Goal: Transaction & Acquisition: Book appointment/travel/reservation

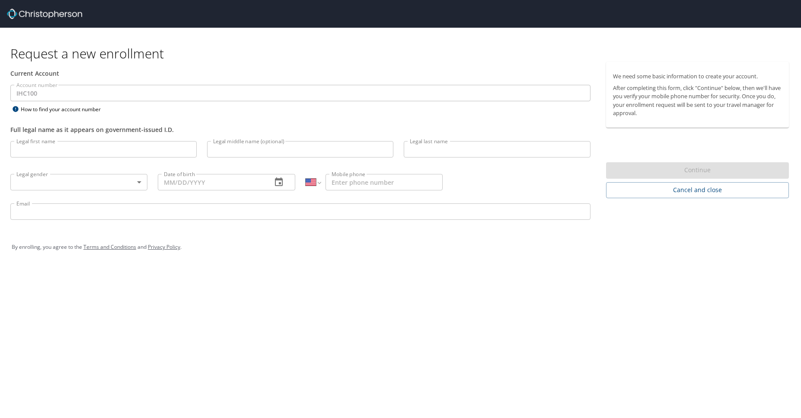
select select "US"
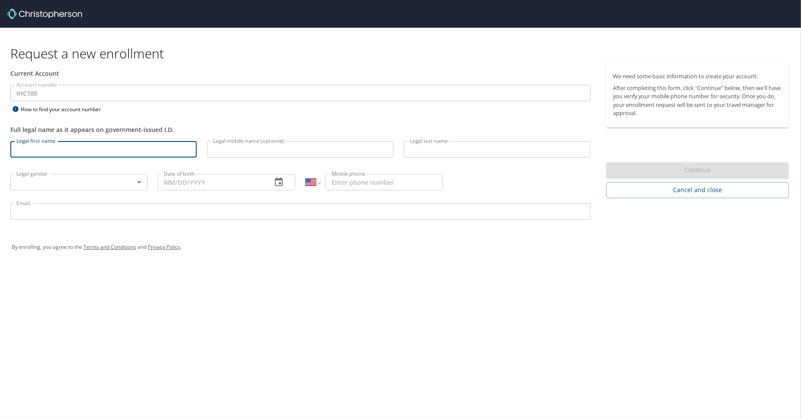
click at [62, 154] on input "Legal first name" at bounding box center [103, 149] width 186 height 16
type input "c"
type input "Christopher"
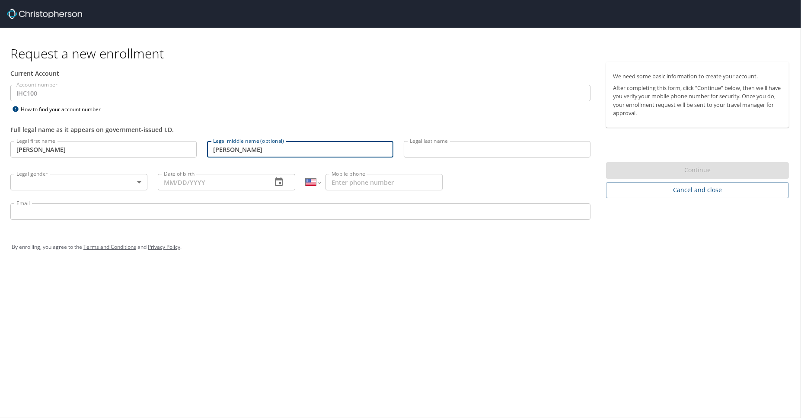
type input "Todd"
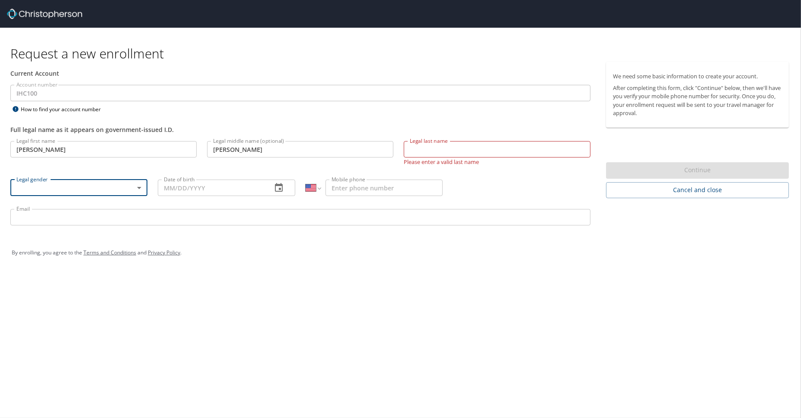
click at [437, 153] on input "Legal last name" at bounding box center [497, 149] width 186 height 16
type input "Hoskins"
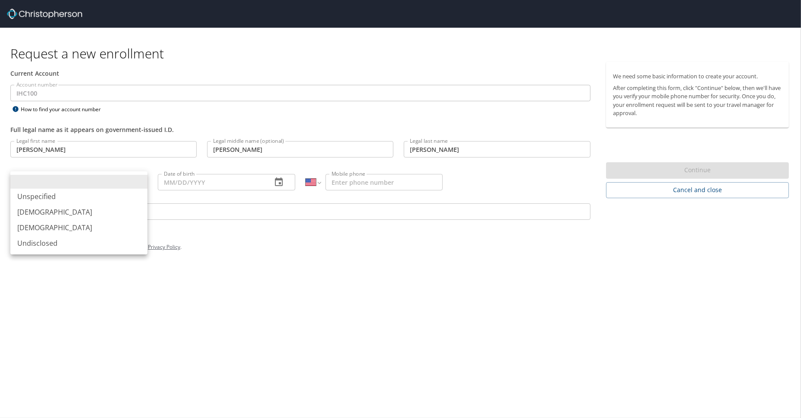
click at [106, 213] on li "Male" at bounding box center [78, 212] width 137 height 16
type input "Male"
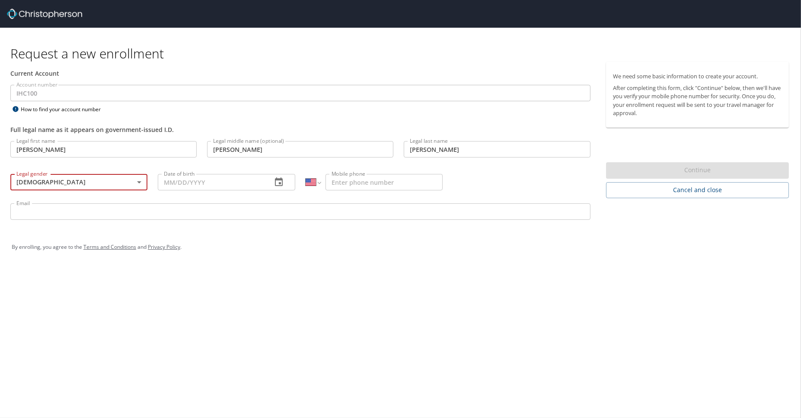
click at [244, 183] on input "Date of birth" at bounding box center [211, 182] width 107 height 16
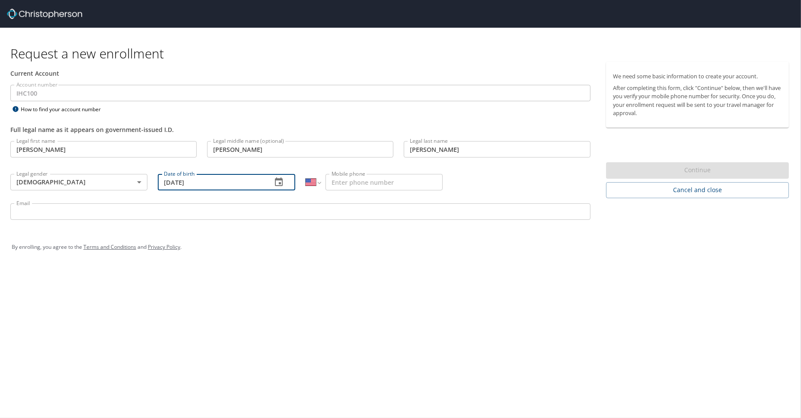
type input "04/19/1966"
click at [349, 181] on input "Mobile phone" at bounding box center [383, 182] width 117 height 16
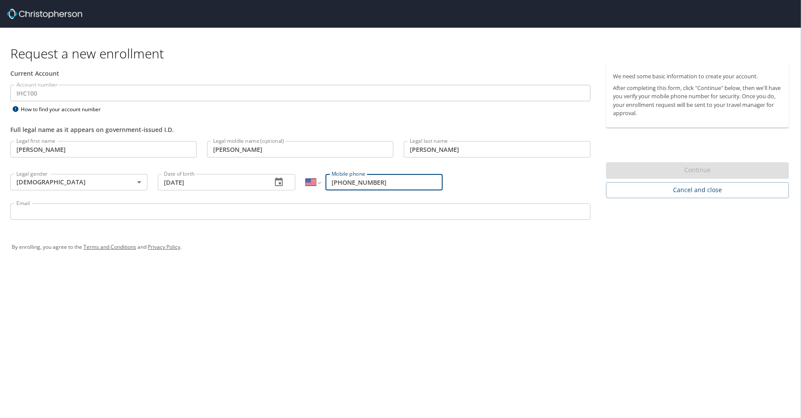
type input "(801) 885-4551"
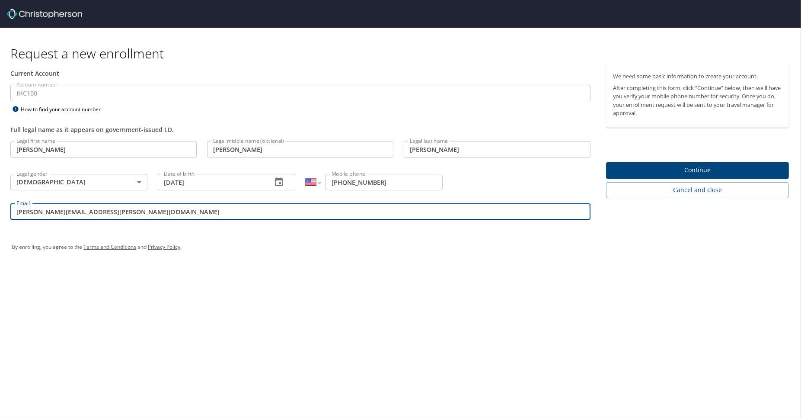
type input "todd.hoskins@imail.org"
click at [695, 169] on span "Continue" at bounding box center [697, 170] width 169 height 11
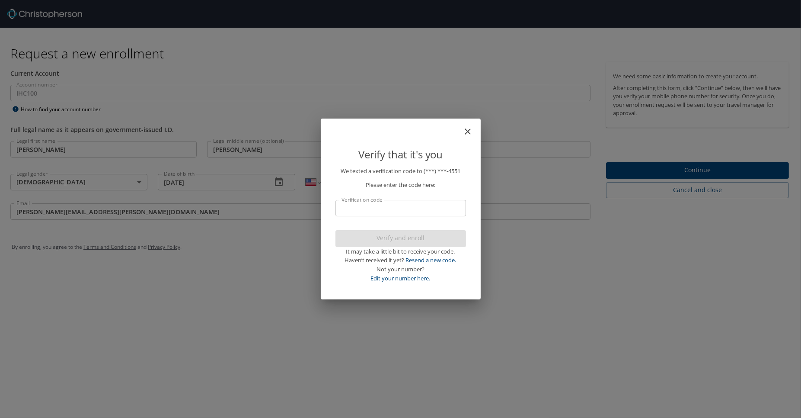
click at [376, 206] on input "Verification code" at bounding box center [400, 208] width 131 height 16
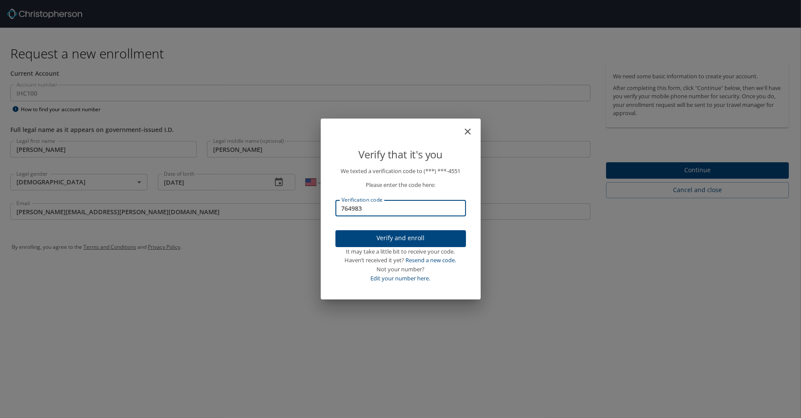
type input "764983"
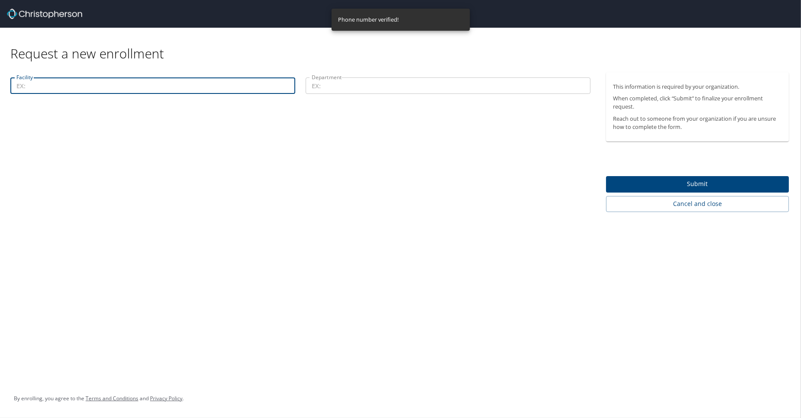
click at [107, 83] on input "Facility" at bounding box center [152, 85] width 285 height 16
click at [74, 76] on div "Facility Facility" at bounding box center [152, 86] width 295 height 29
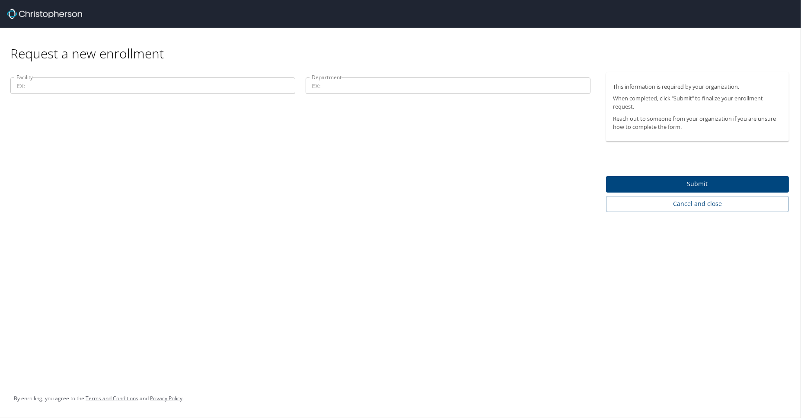
click at [73, 91] on input "Facility" at bounding box center [152, 85] width 285 height 16
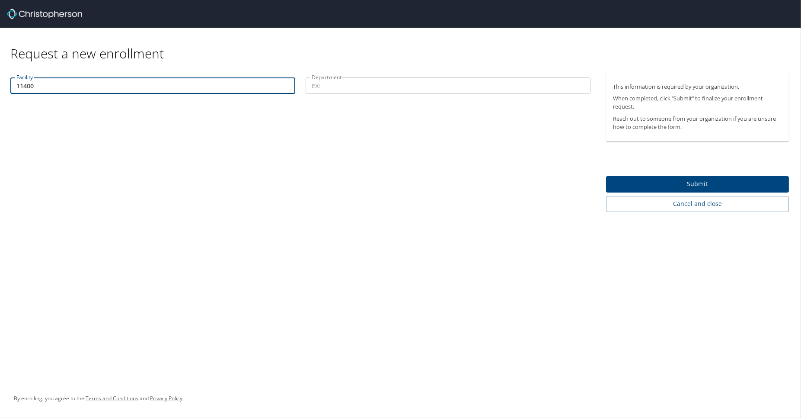
type input "11400"
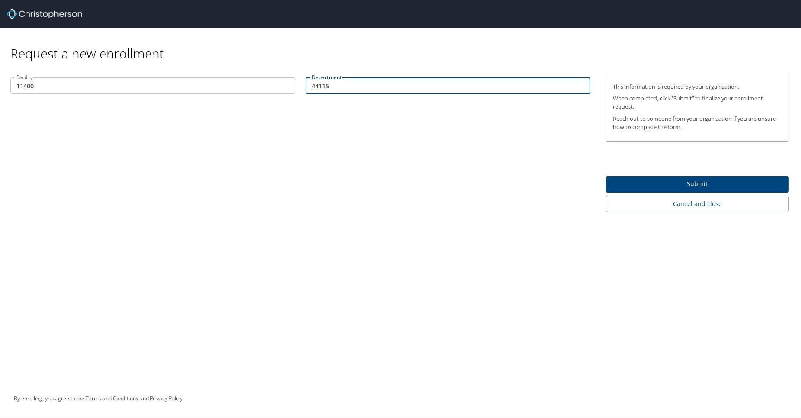
type input "44115"
click at [698, 179] on span "Submit" at bounding box center [697, 184] width 169 height 11
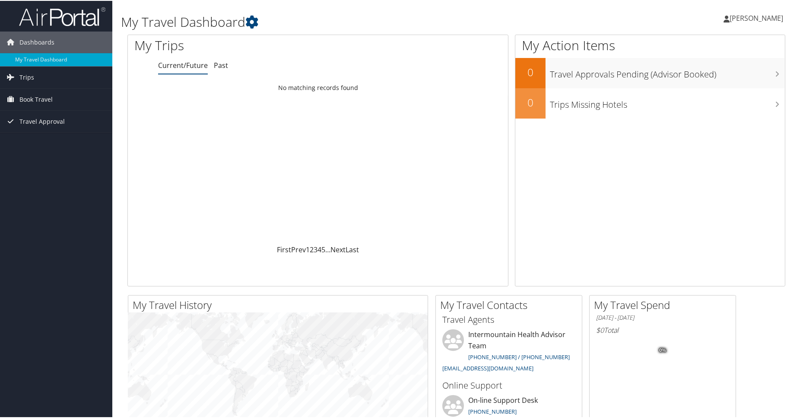
click at [177, 65] on link "Current/Future" at bounding box center [183, 65] width 50 height 10
click at [737, 16] on span "[PERSON_NAME]" at bounding box center [757, 18] width 54 height 10
click at [710, 74] on link "View Travel Profile" at bounding box center [734, 77] width 96 height 15
click at [188, 62] on link "Current/Future" at bounding box center [183, 65] width 50 height 10
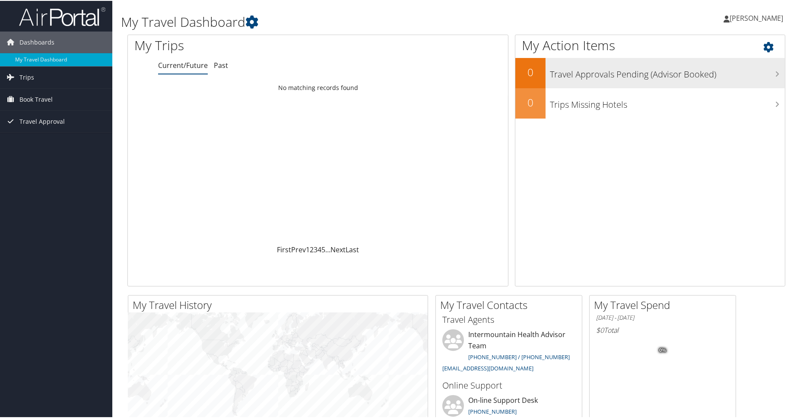
click at [775, 72] on icon at bounding box center [777, 73] width 4 height 7
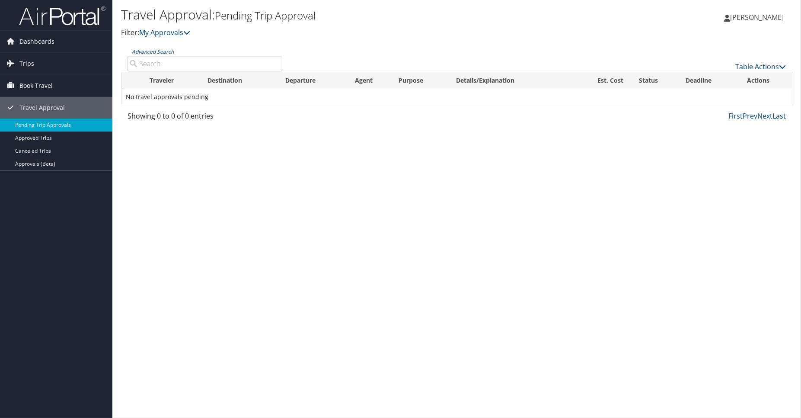
click at [38, 83] on span "Book Travel" at bounding box center [35, 86] width 33 height 22
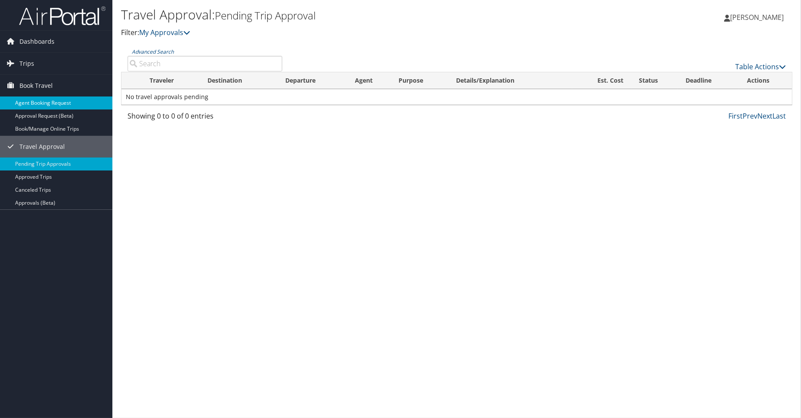
click at [47, 100] on link "Agent Booking Request" at bounding box center [56, 102] width 112 height 13
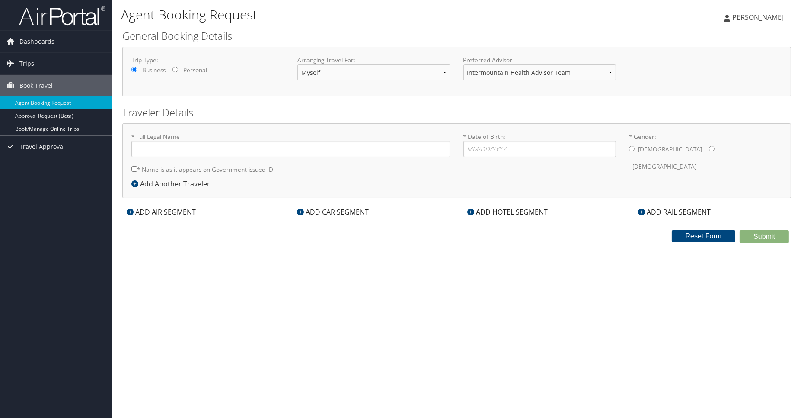
type input "Christopher Todd Hoskins"
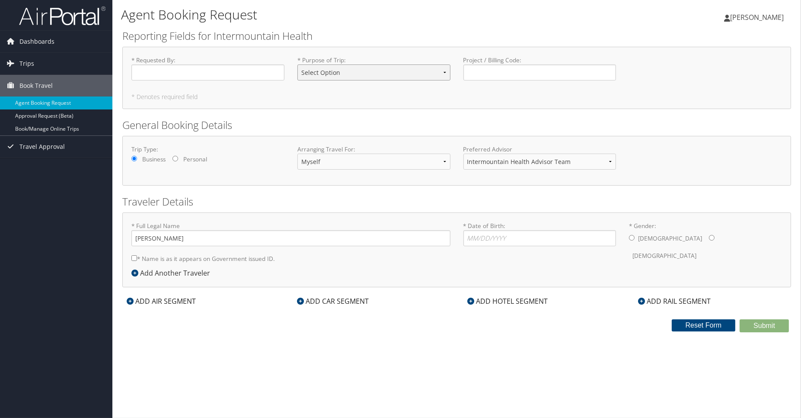
click at [443, 70] on select "Select Option 3rd Party Reimbursable Business CME Conf or Education Groups Pers…" at bounding box center [373, 72] width 153 height 16
select select "Conf or Education"
click at [297, 64] on select "Select Option 3rd Party Reimbursable Business CME Conf or Education Groups Pers…" at bounding box center [373, 72] width 153 height 16
click at [155, 69] on input "* Requested By : Required" at bounding box center [207, 72] width 153 height 16
type input "Todd Hoskins"
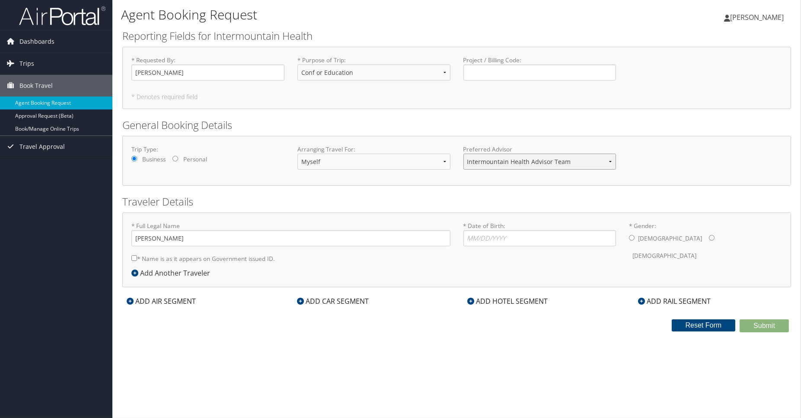
click at [610, 161] on select "Intermountain Health Advisor Team" at bounding box center [539, 161] width 153 height 16
click at [463, 153] on select "Intermountain Health Advisor Team" at bounding box center [539, 161] width 153 height 16
click at [477, 236] on input "* Date of Birth: Invalid Date" at bounding box center [539, 238] width 153 height 16
type input "04/19/1966"
click at [632, 236] on input "* Gender: Male Female" at bounding box center [632, 238] width 6 height 6
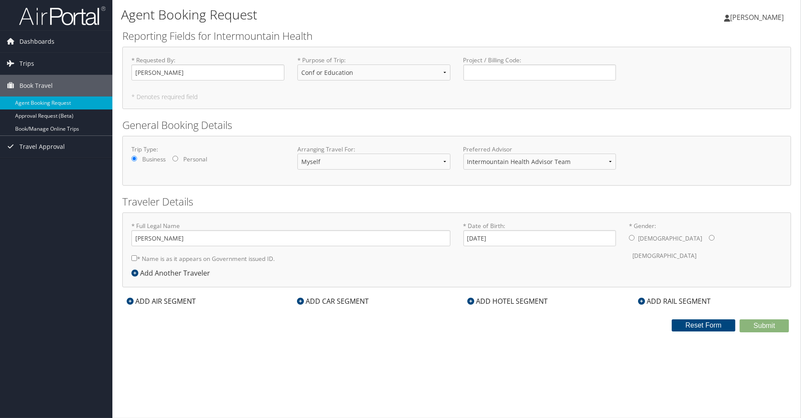
radio input "true"
click at [131, 257] on div "* Full Legal Name Christopher Todd Hoskins * Name is as it appears on Governmen…" at bounding box center [291, 244] width 332 height 46
click at [133, 258] on input "* Name is as it appears on Government issued ID." at bounding box center [134, 258] width 6 height 6
checkbox input "true"
click at [131, 298] on icon at bounding box center [130, 300] width 7 height 7
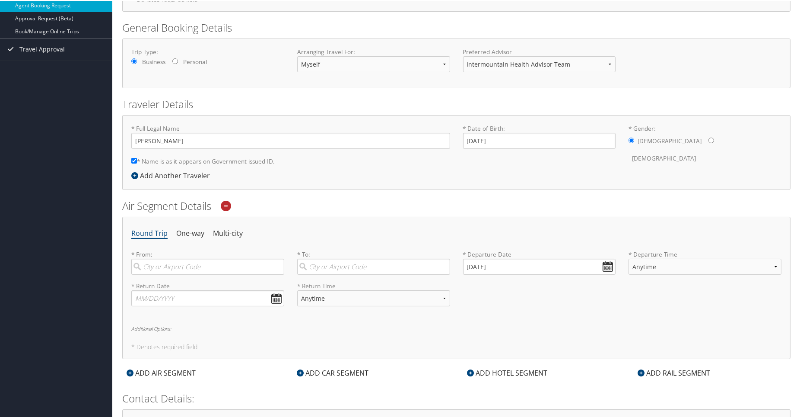
scroll to position [130, 0]
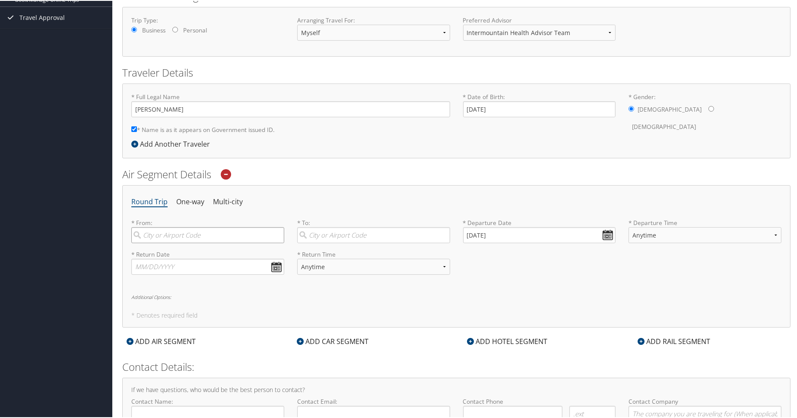
click at [194, 236] on input "search" at bounding box center [207, 234] width 153 height 16
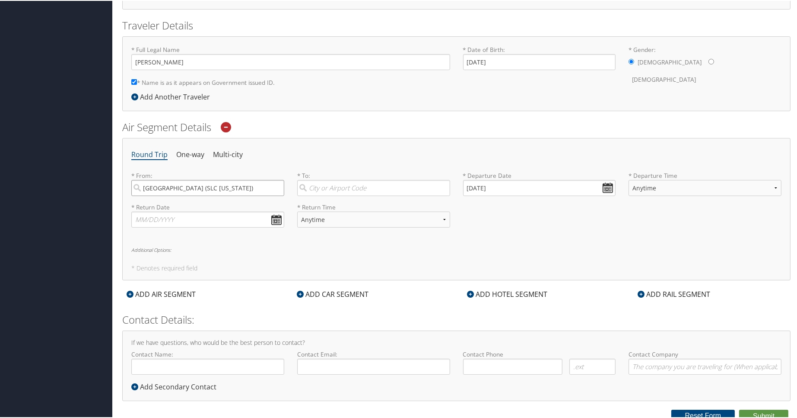
type input "Salt Lake City (SLC Utah)"
click at [356, 185] on input "search" at bounding box center [373, 187] width 153 height 16
click at [351, 222] on div "Madison (MSN WI)" at bounding box center [374, 226] width 141 height 11
click at [351, 195] on input "Madison" at bounding box center [373, 187] width 153 height 16
type input "Madison (MSN WI)"
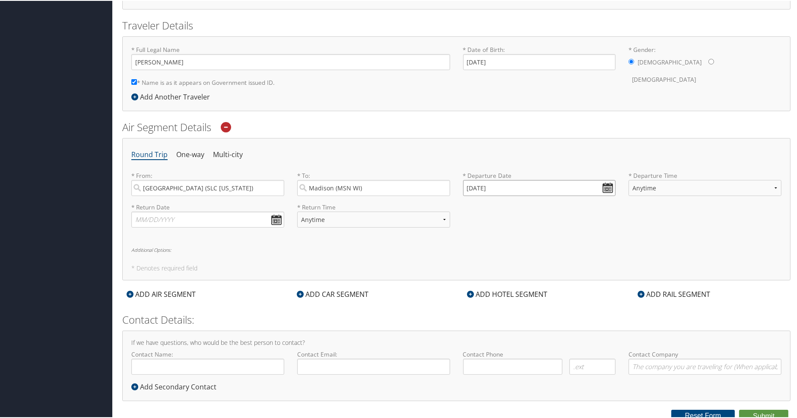
click at [606, 188] on input "10/10/2025" at bounding box center [539, 187] width 153 height 16
click at [485, 281] on td "27" at bounding box center [486, 281] width 12 height 12
type input "10/27/2025"
